Goal: Use online tool/utility

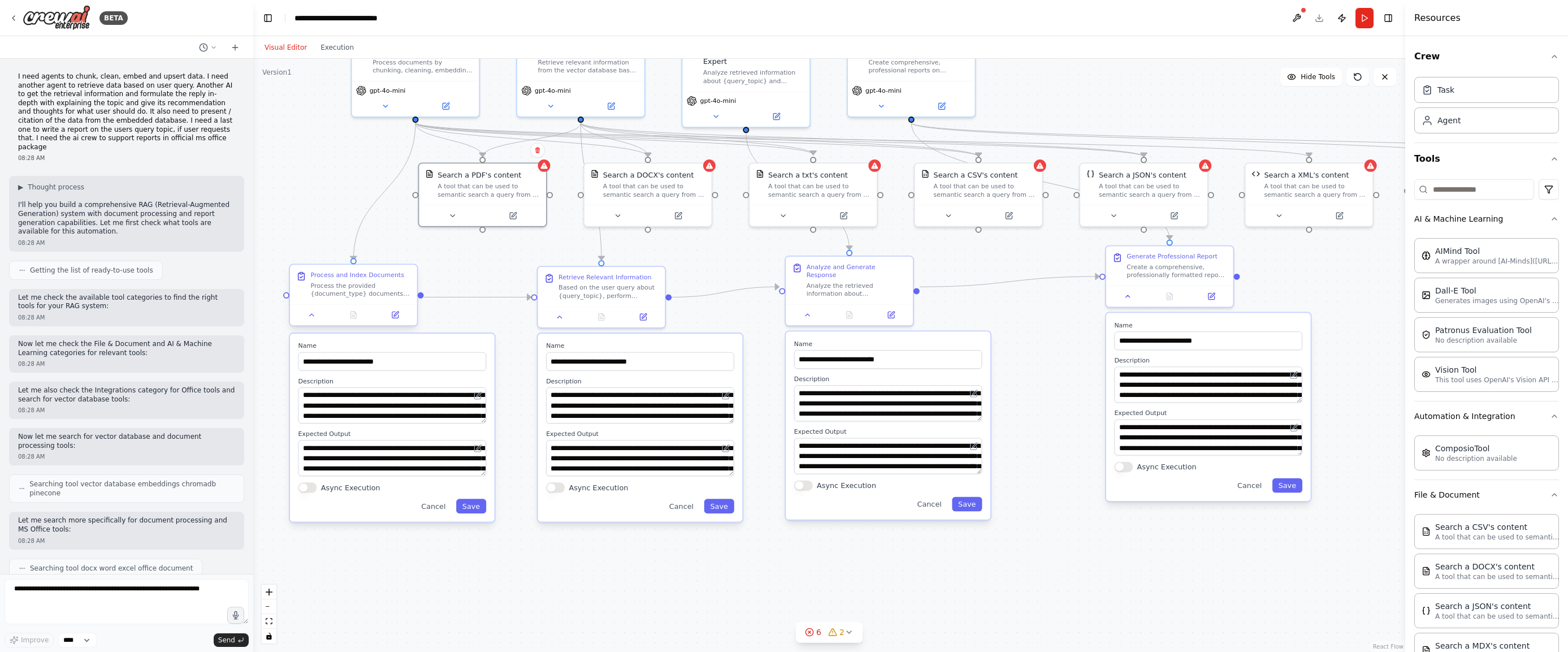
scroll to position [2184, 0]
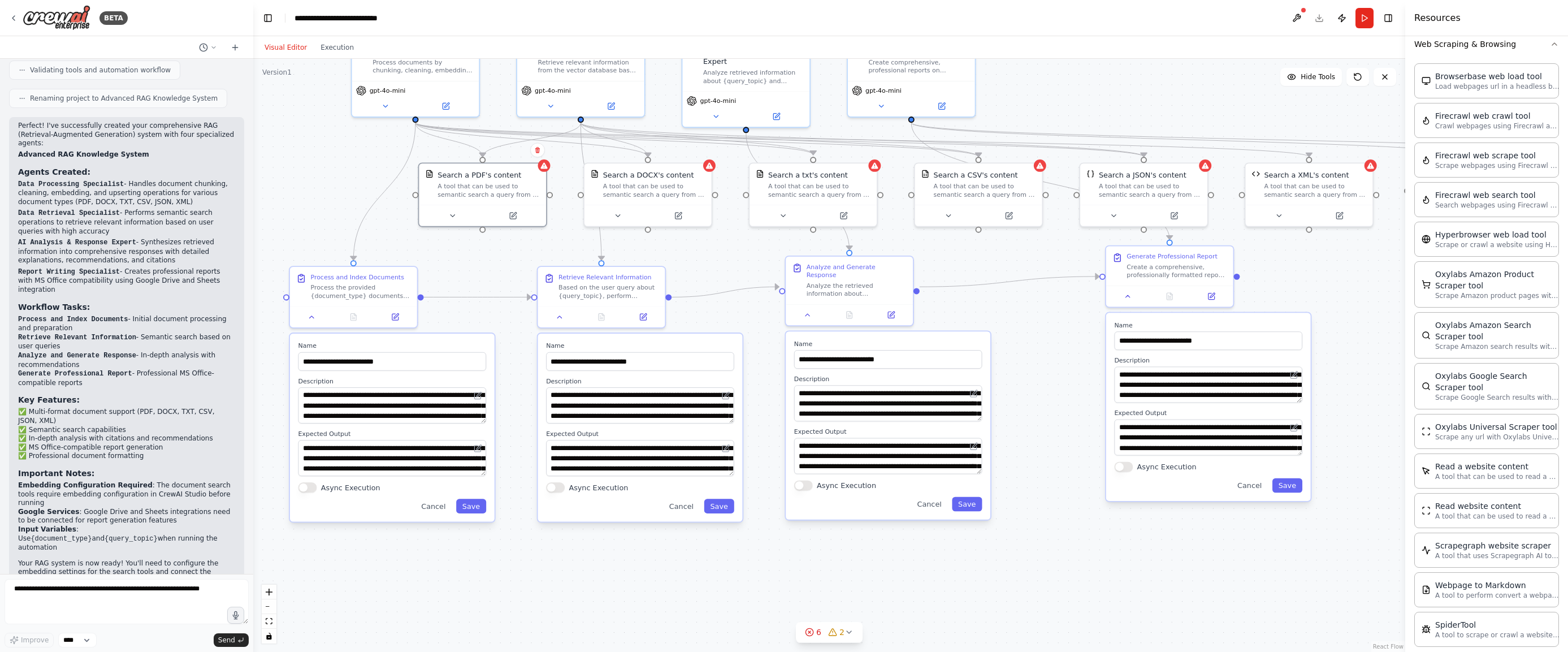
click at [217, 262] on div "Perfect! I've successfully created your comprehensive RAG (Retrieval-Augmented …" at bounding box center [127, 362] width 217 height 482
drag, startPoint x: 231, startPoint y: 255, endPoint x: 12, endPoint y: 158, distance: 239.5
click at [12, 158] on div "Perfect! I've successfully created your comprehensive RAG (Retrieval-Augmented …" at bounding box center [127, 368] width 235 height 502
click at [187, 238] on p "AI Analysis & Response Expert - Synthesizes retrieved information into comprehe…" at bounding box center [127, 251] width 217 height 27
drag, startPoint x: 181, startPoint y: 234, endPoint x: 12, endPoint y: 155, distance: 186.6
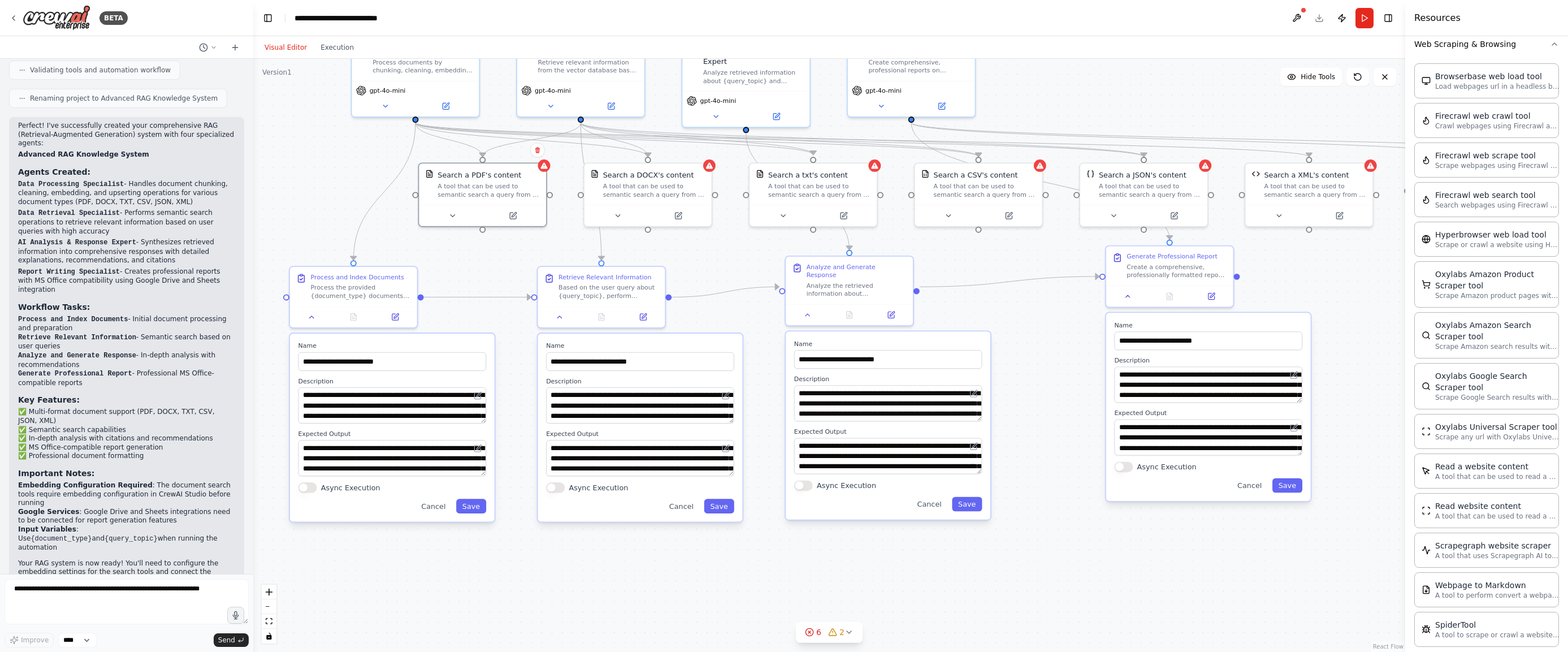
click at [12, 155] on div "Perfect! I've successfully created your comprehensive RAG (Retrieval-Augmented …" at bounding box center [127, 368] width 235 height 502
click at [217, 267] on p "Report Writing Specialist - Creates professional reports with MS Office compati…" at bounding box center [127, 281] width 217 height 27
drag, startPoint x: 235, startPoint y: 256, endPoint x: 12, endPoint y: 189, distance: 232.8
click at [12, 189] on div "Perfect! I've successfully created your comprehensive RAG (Retrieval-Augmented …" at bounding box center [127, 368] width 235 height 502
copy ol "Data Retrieval Specialist - Performs semantic search operations to retrieve rel…"
